Goal: Contribute content: Add original content to the website for others to see

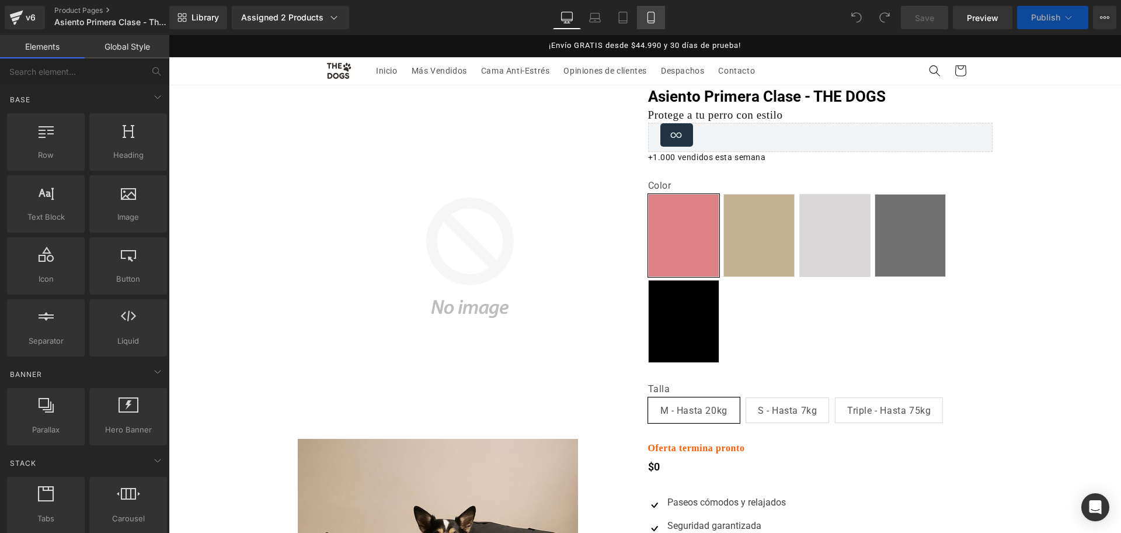
click at [661, 19] on link "Mobile" at bounding box center [651, 17] width 28 height 23
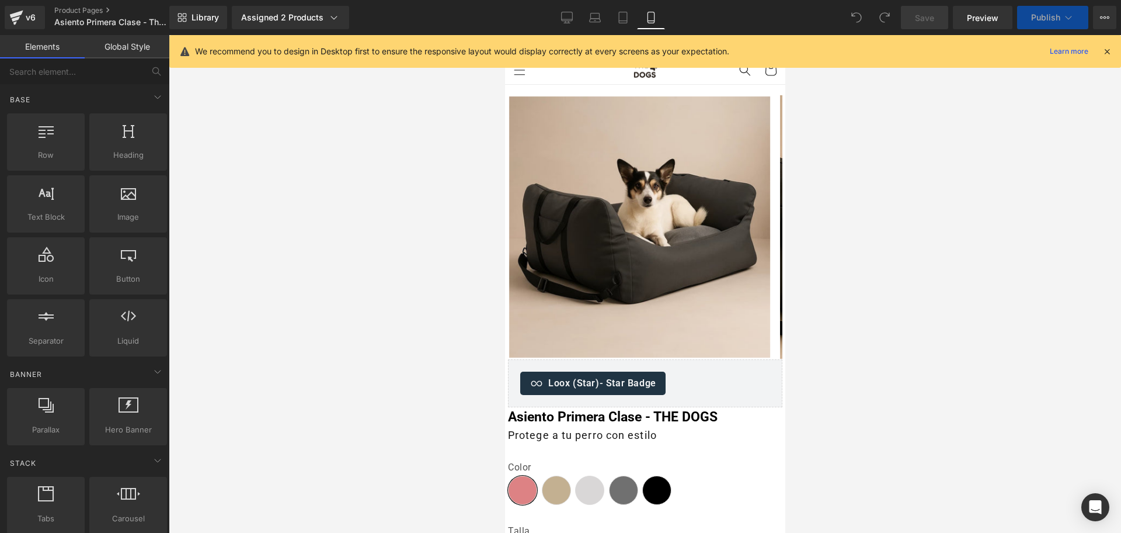
select select "S - Hasta 7kg"
click at [1113, 53] on div "We recommend you to design in Desktop first to ensure the responsive layout wou…" at bounding box center [645, 51] width 952 height 33
select select "S - Hasta 7kg"
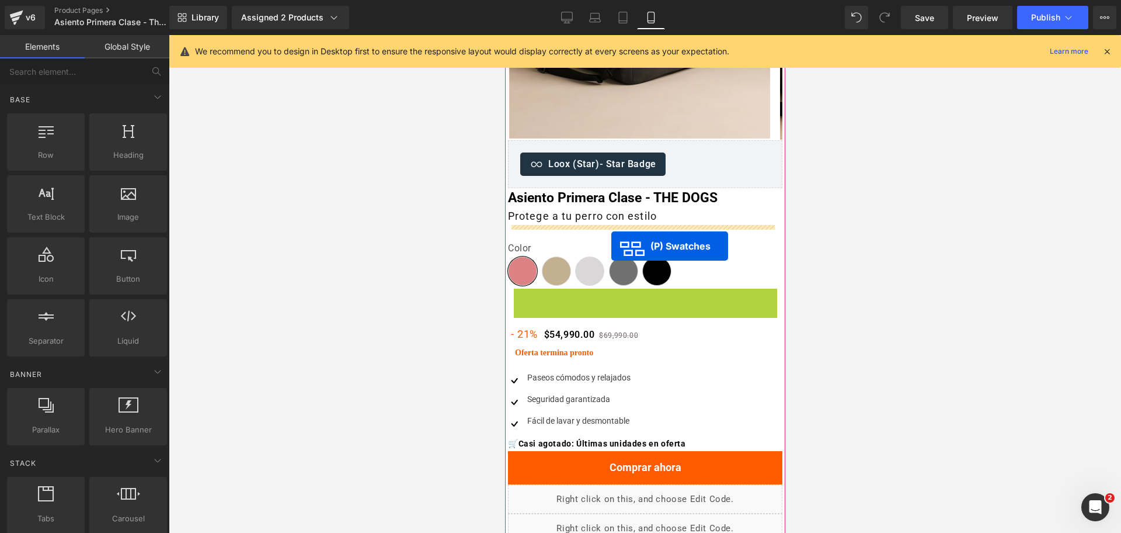
drag, startPoint x: 600, startPoint y: 328, endPoint x: 611, endPoint y: 246, distance: 83.0
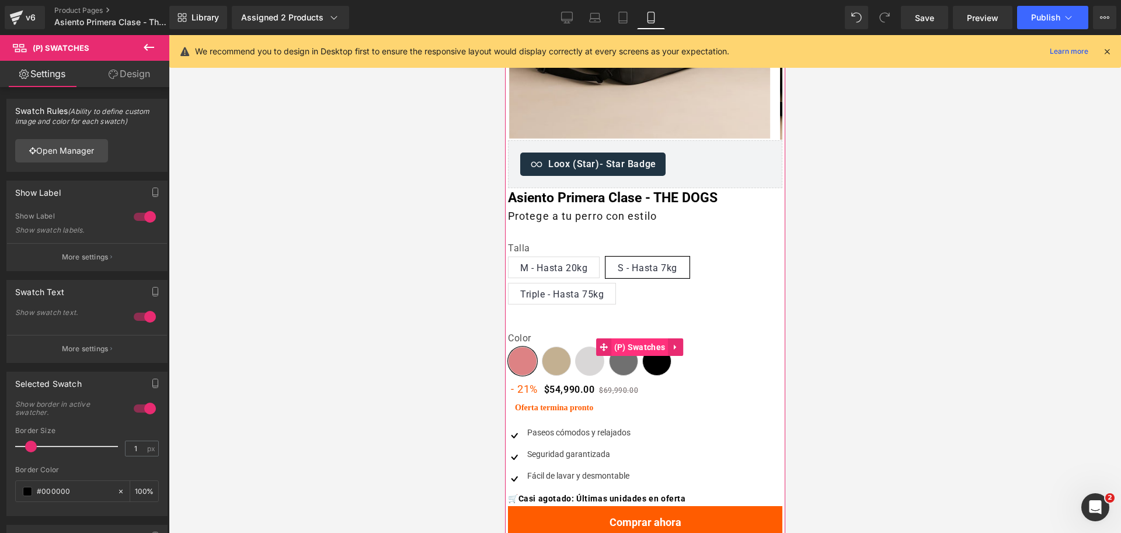
click at [618, 348] on span "(P) Swatches" at bounding box center [639, 347] width 57 height 18
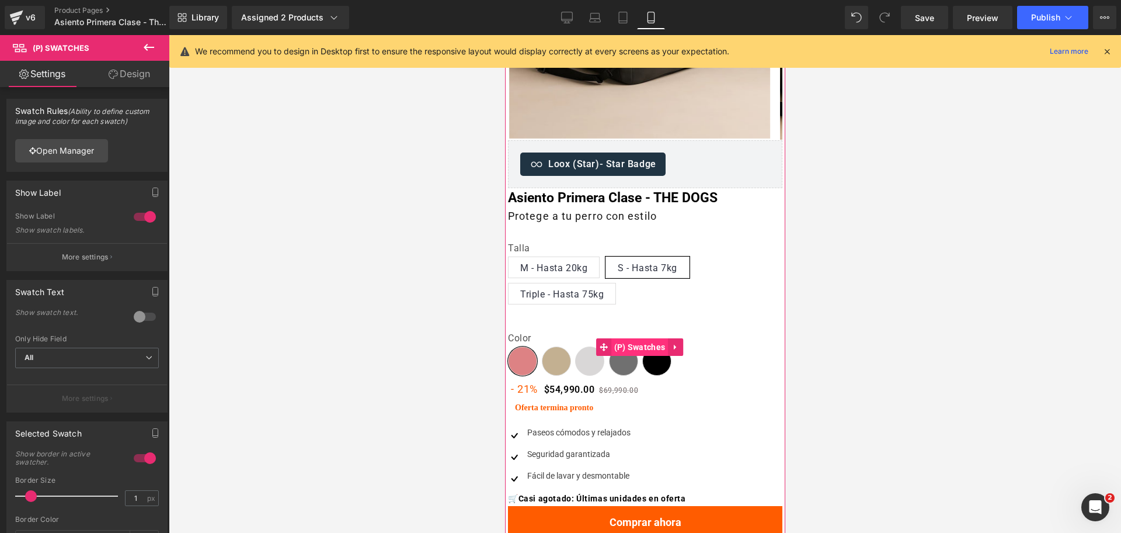
click at [627, 346] on span "(P) Swatches" at bounding box center [639, 347] width 57 height 18
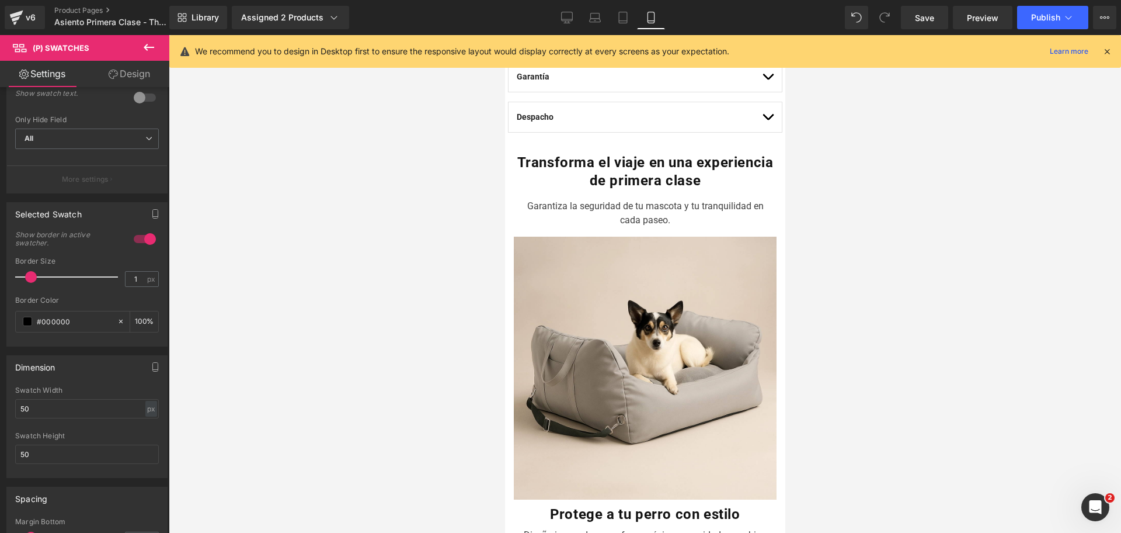
scroll to position [876, 0]
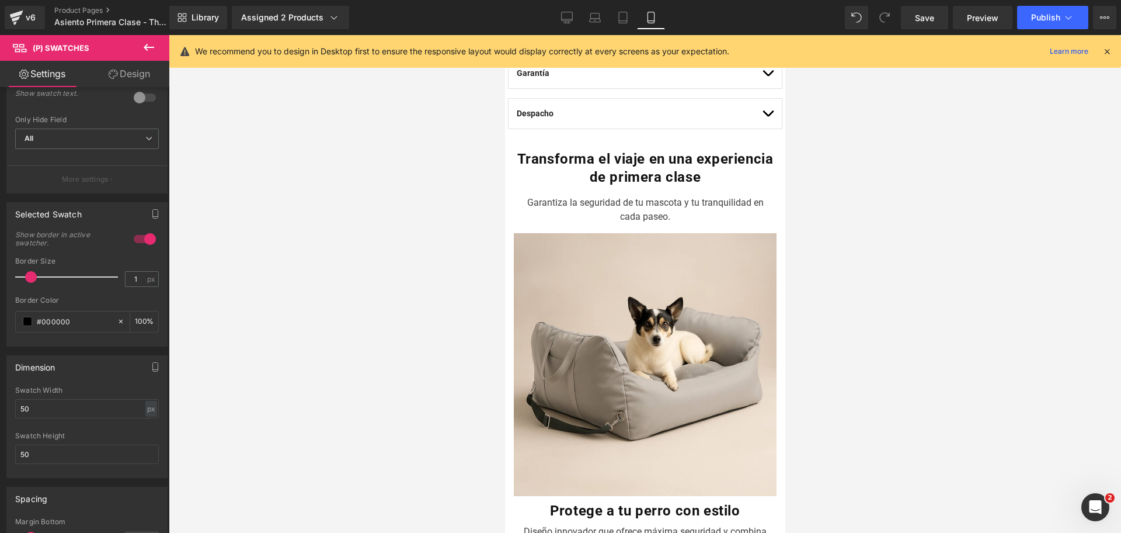
click at [153, 44] on icon at bounding box center [149, 47] width 14 height 14
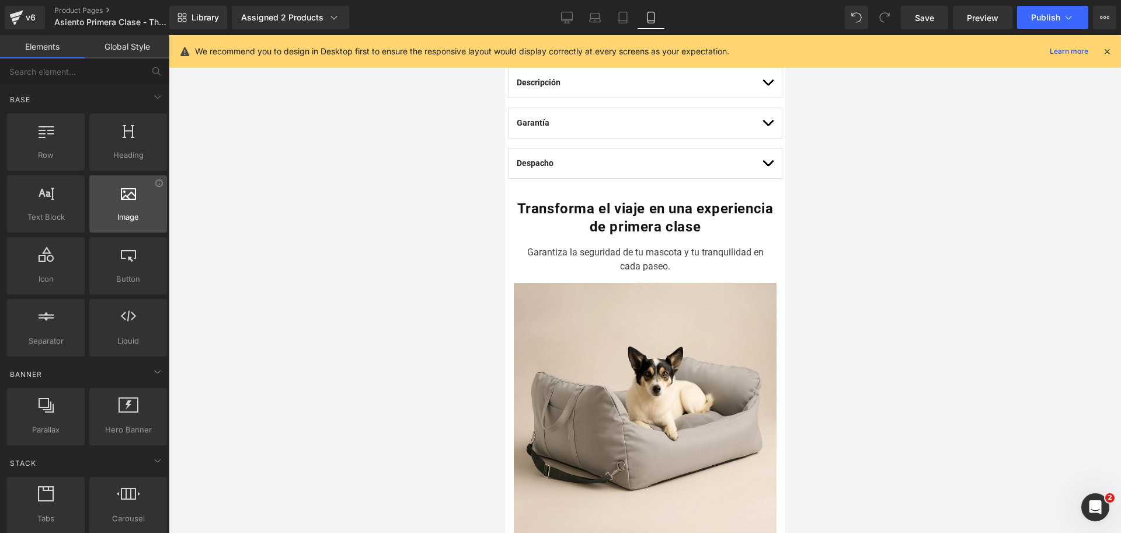
scroll to position [803, 0]
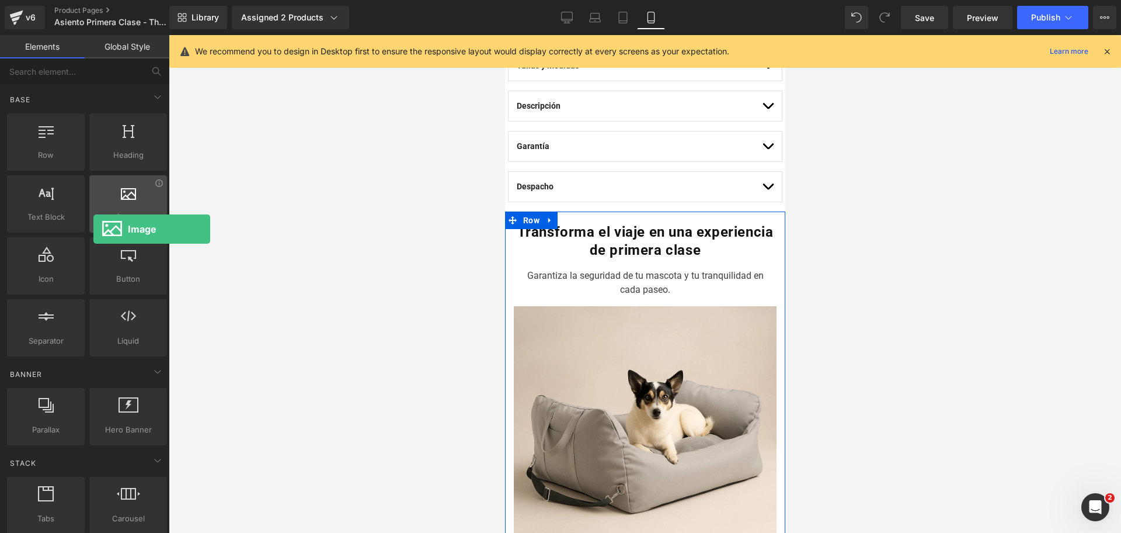
drag, startPoint x: 144, startPoint y: 218, endPoint x: 93, endPoint y: 229, distance: 52.0
click at [93, 229] on div "Image images, photos, alts, uploads" at bounding box center [128, 203] width 78 height 57
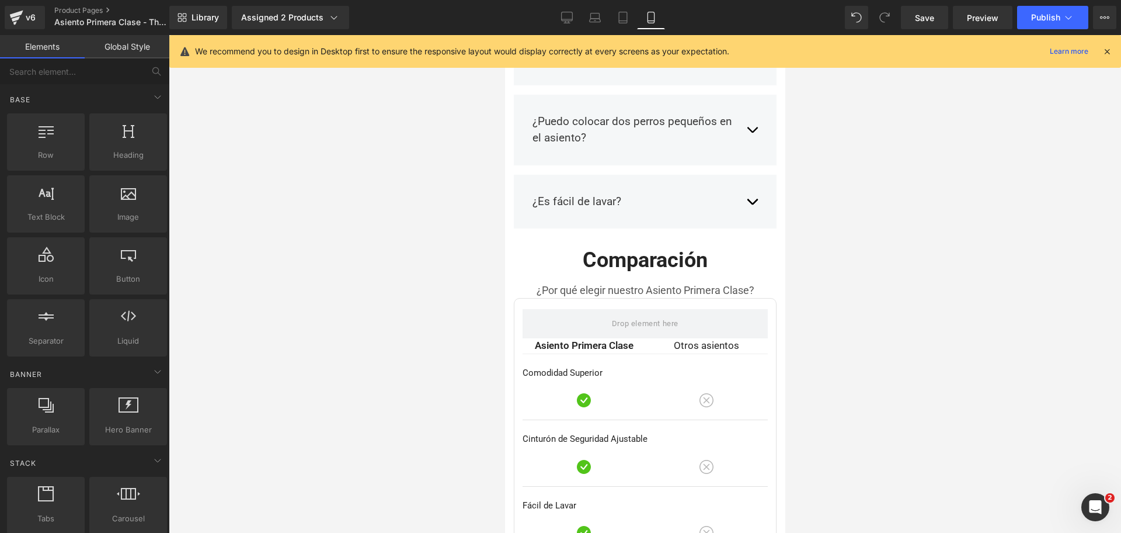
scroll to position [2538, 0]
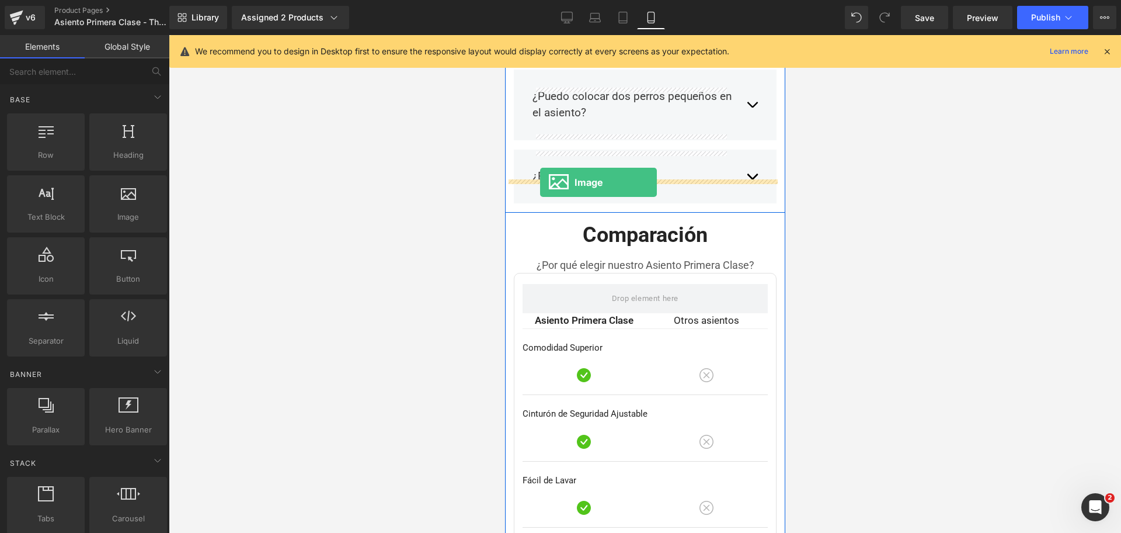
drag, startPoint x: 661, startPoint y: 231, endPoint x: 540, endPoint y: 182, distance: 131.0
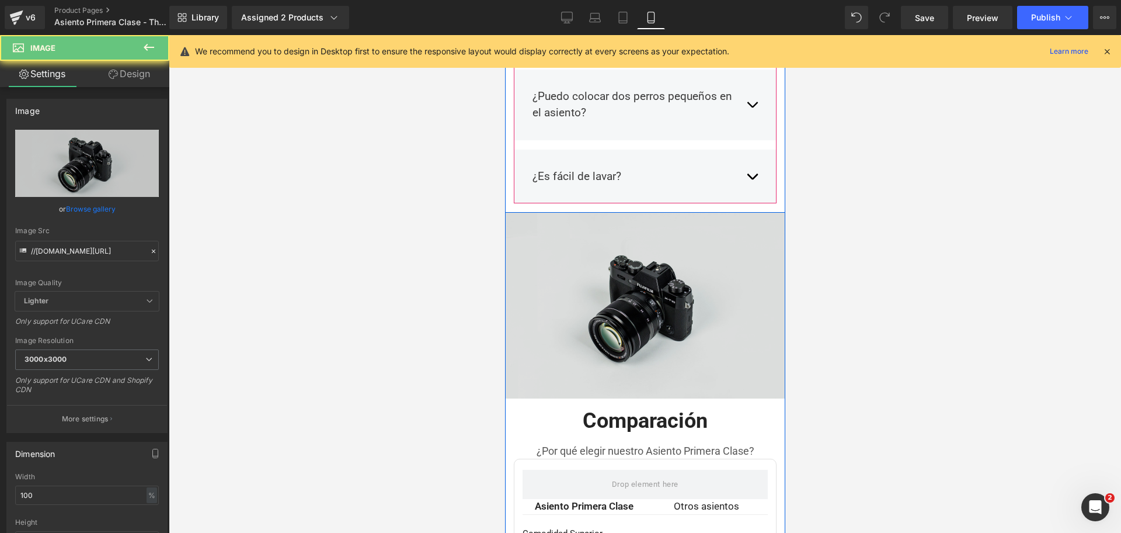
click at [630, 213] on img at bounding box center [645, 306] width 280 height 186
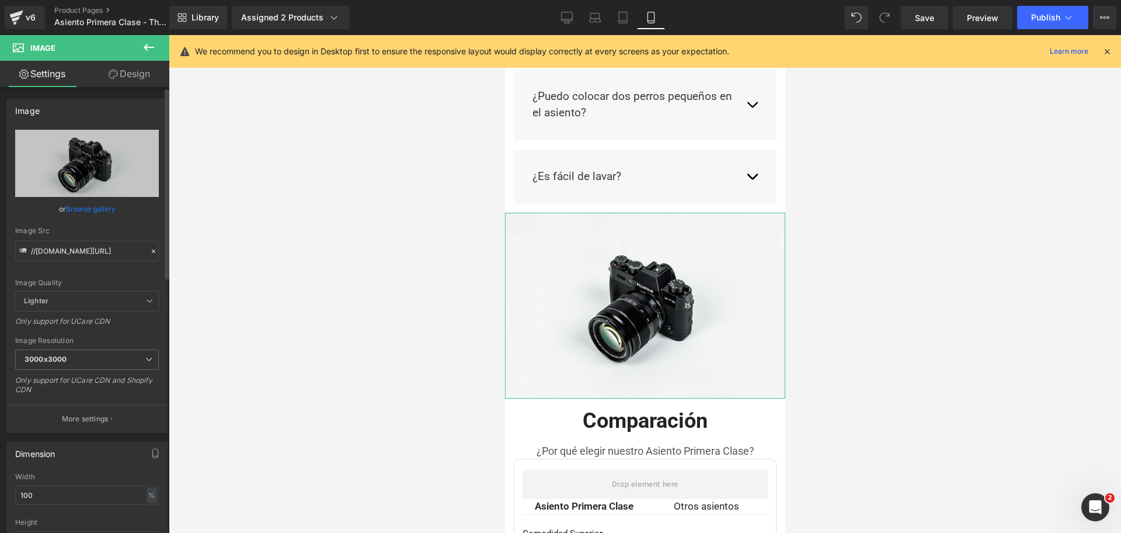
click at [101, 213] on link "Browse gallery" at bounding box center [91, 209] width 50 height 20
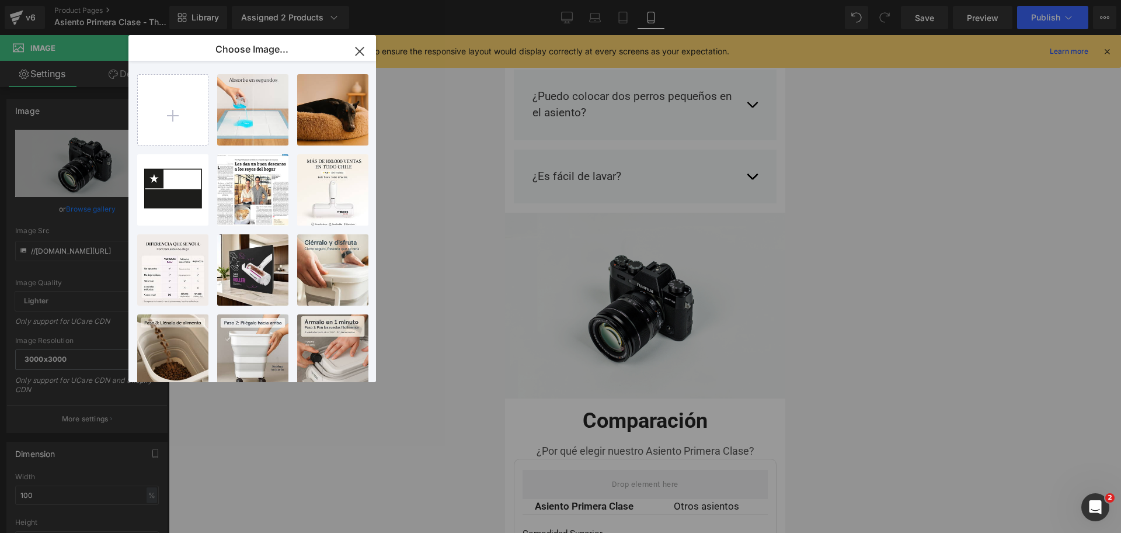
click at [353, 52] on icon "button" at bounding box center [359, 51] width 19 height 19
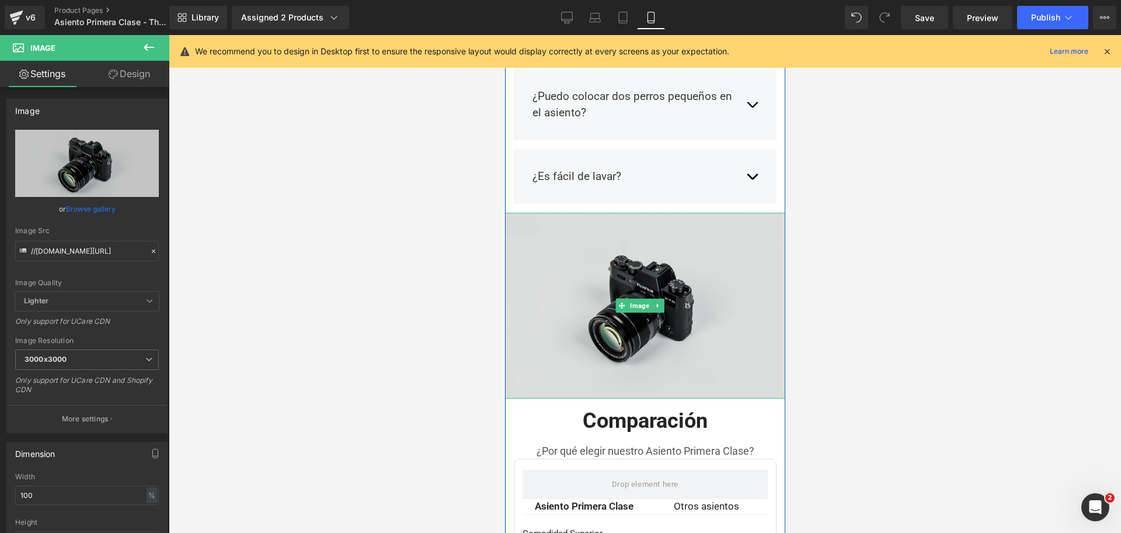
click at [695, 221] on img at bounding box center [645, 306] width 280 height 186
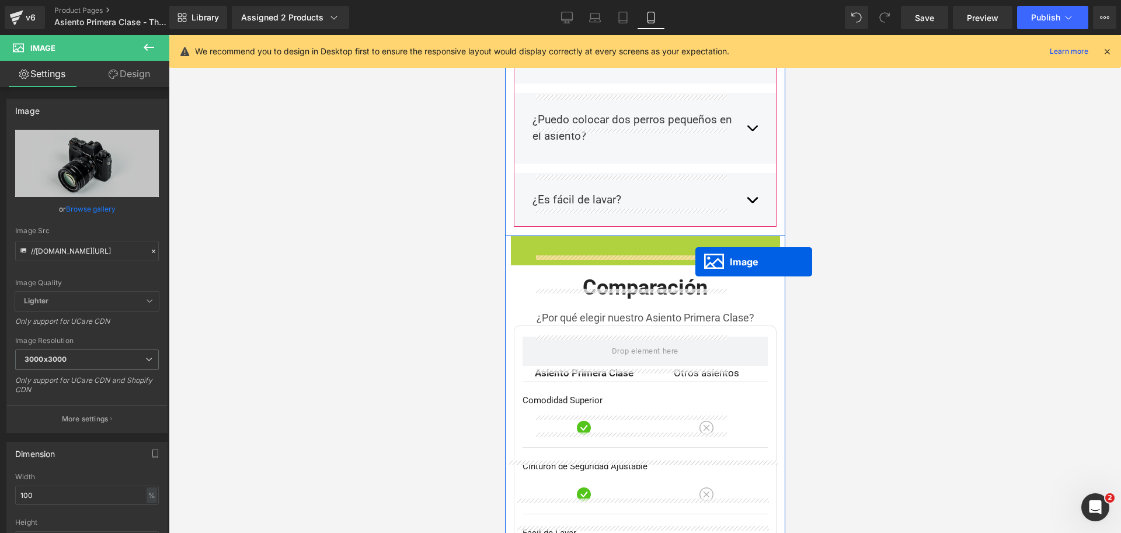
scroll to position [2611, 0]
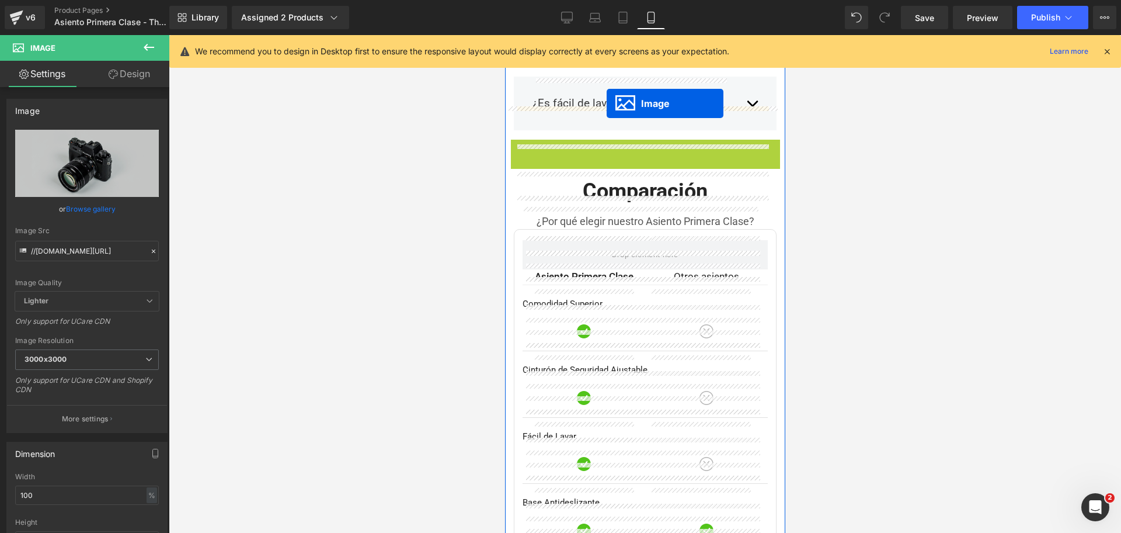
drag, startPoint x: 617, startPoint y: 267, endPoint x: 907, endPoint y: 39, distance: 368.8
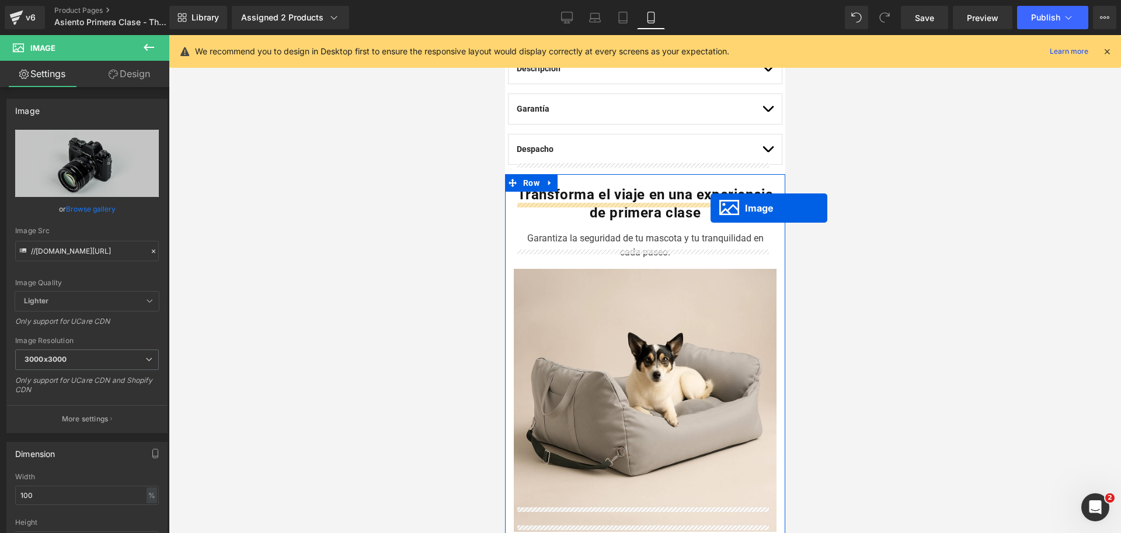
scroll to position [787, 0]
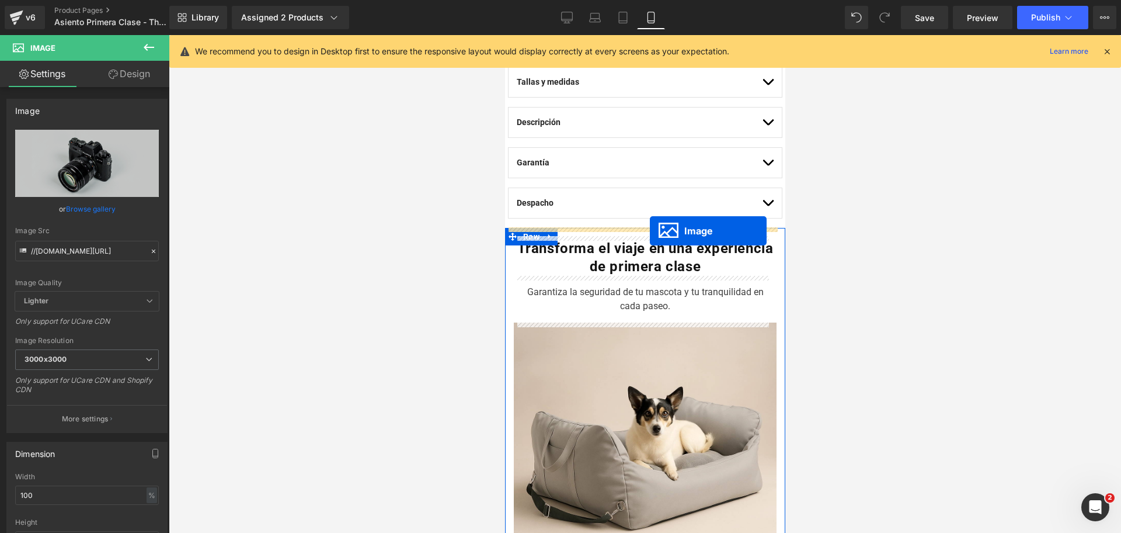
drag, startPoint x: 618, startPoint y: 188, endPoint x: 649, endPoint y: 231, distance: 53.0
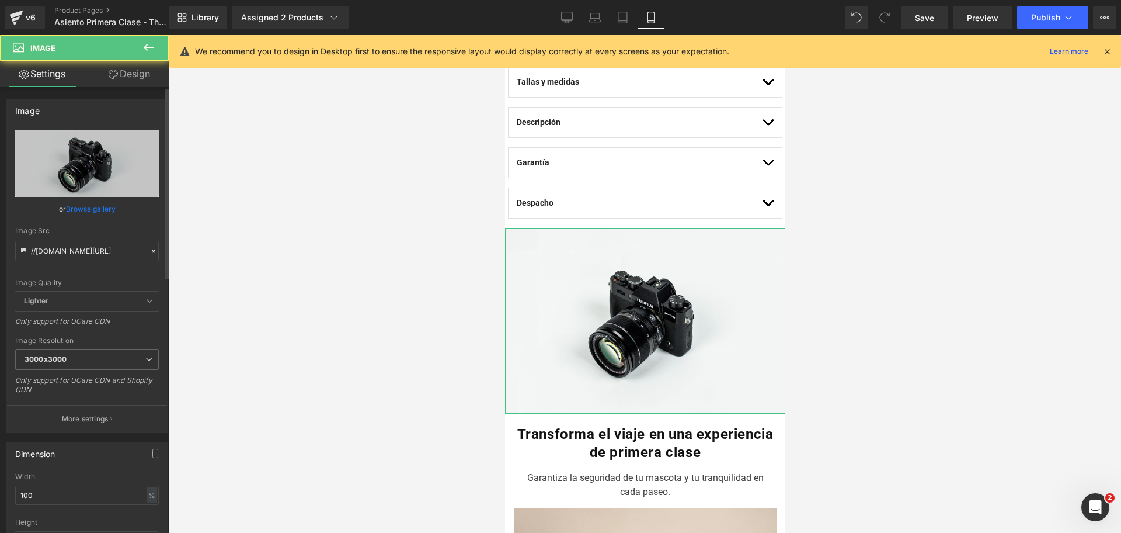
click at [90, 206] on link "Browse gallery" at bounding box center [91, 209] width 50 height 20
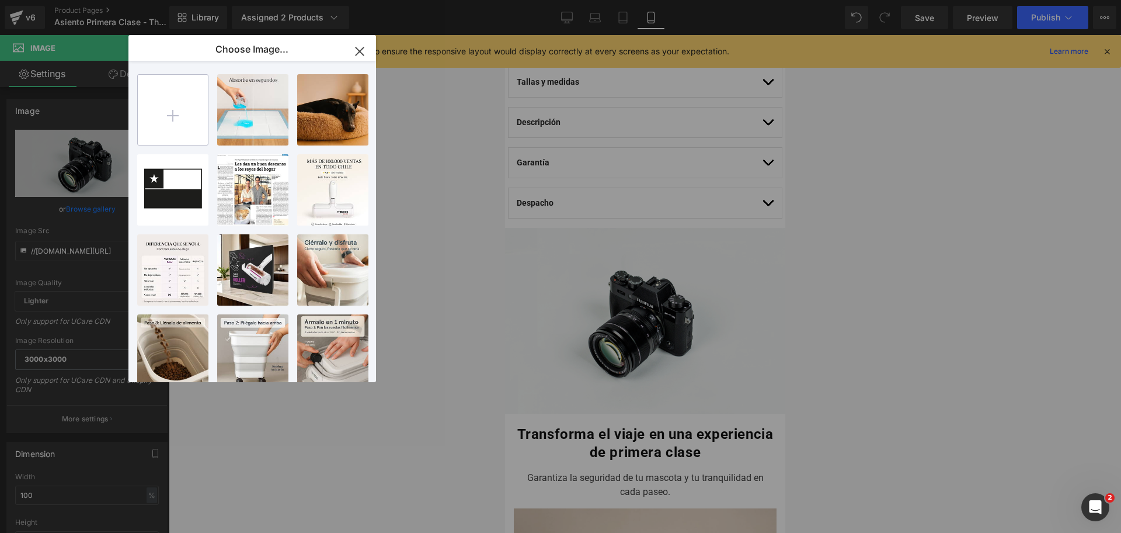
click at [180, 100] on input "file" at bounding box center [173, 110] width 70 height 70
type input "C:\fakepath\DescripcionAsiento_1_1024x1024.jpg"
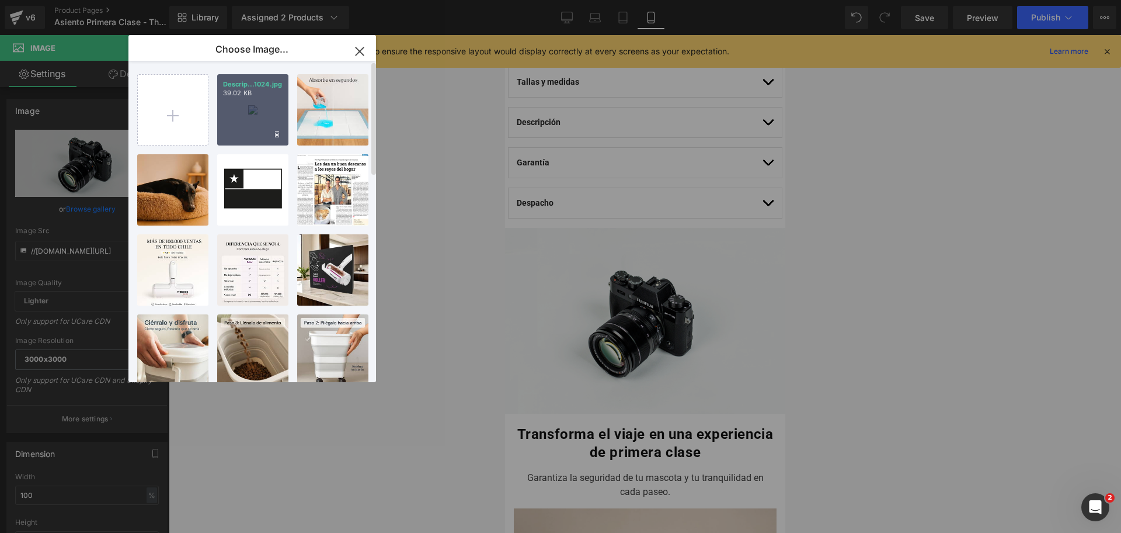
click at [256, 124] on div "Descrip...1024.jpg 39.02 KB" at bounding box center [252, 109] width 71 height 71
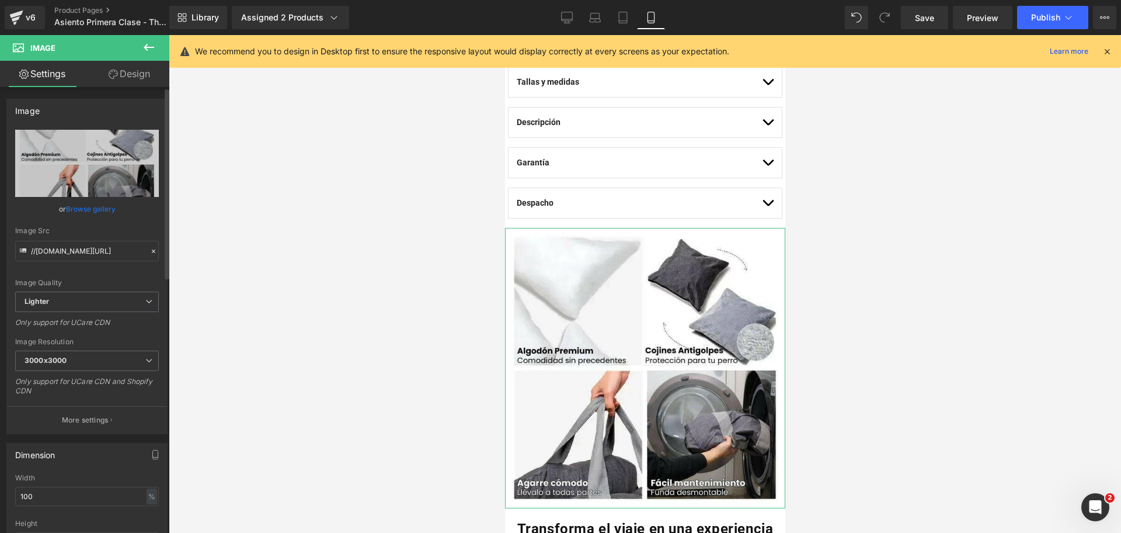
click at [106, 206] on link "Browse gallery" at bounding box center [91, 209] width 50 height 20
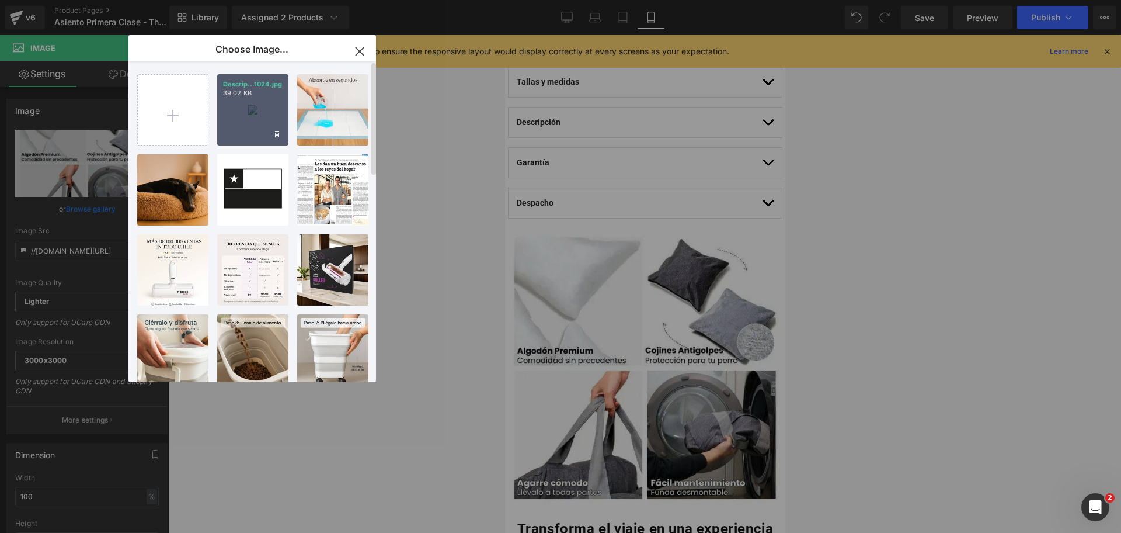
click at [227, 126] on div "Descrip...1024.jpg 39.02 KB" at bounding box center [252, 109] width 71 height 71
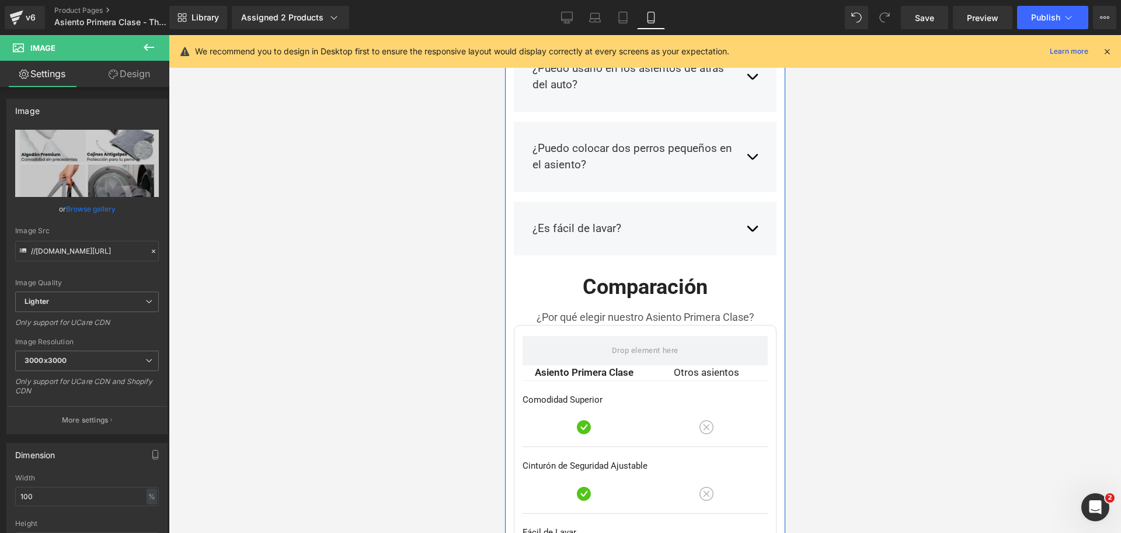
scroll to position [2903, 0]
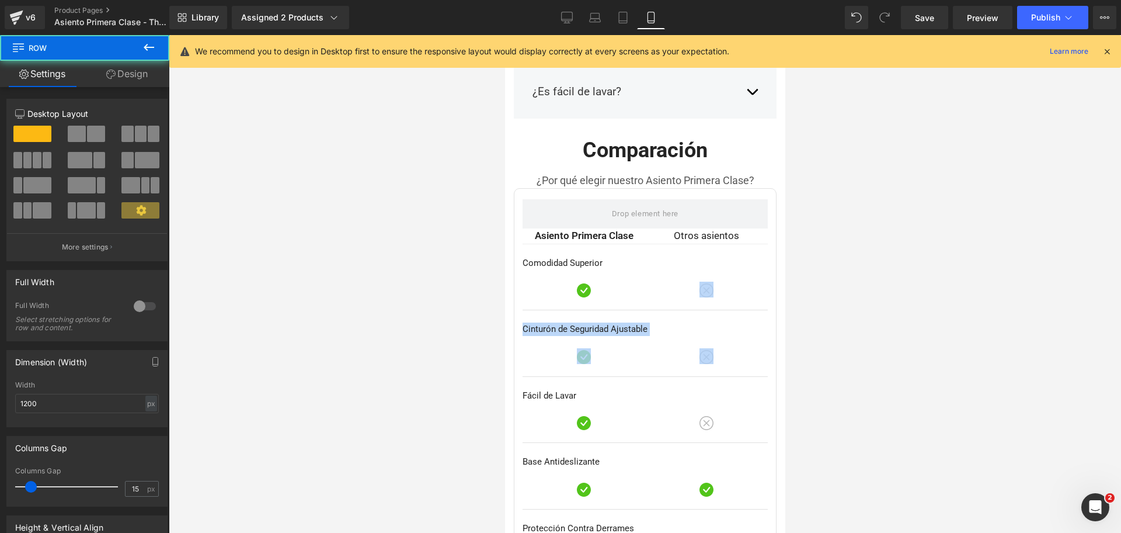
drag, startPoint x: 773, startPoint y: 290, endPoint x: 775, endPoint y: 301, distance: 11.2
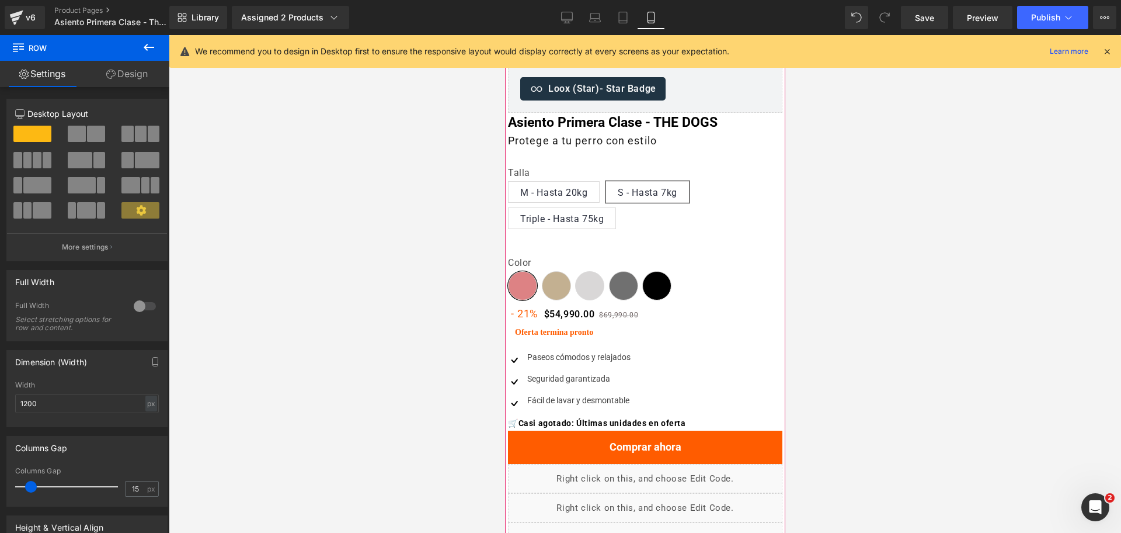
scroll to position [440, 0]
